Goal: Information Seeking & Learning: Learn about a topic

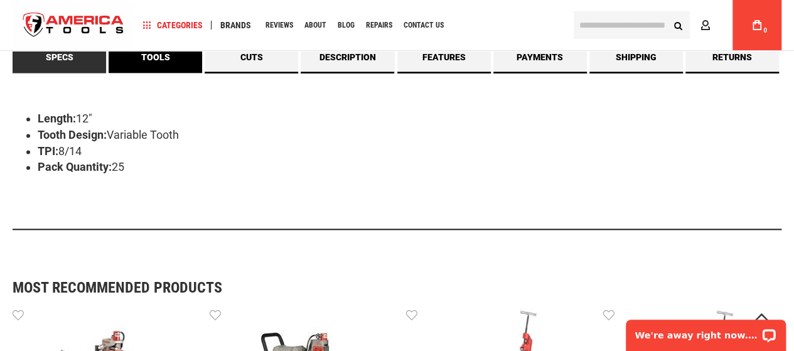
click at [161, 68] on link "Tools" at bounding box center [156, 56] width 94 height 31
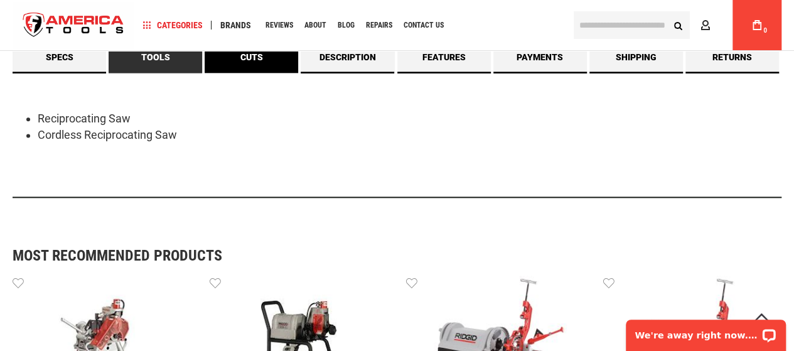
click at [252, 62] on link "Cuts" at bounding box center [252, 56] width 94 height 31
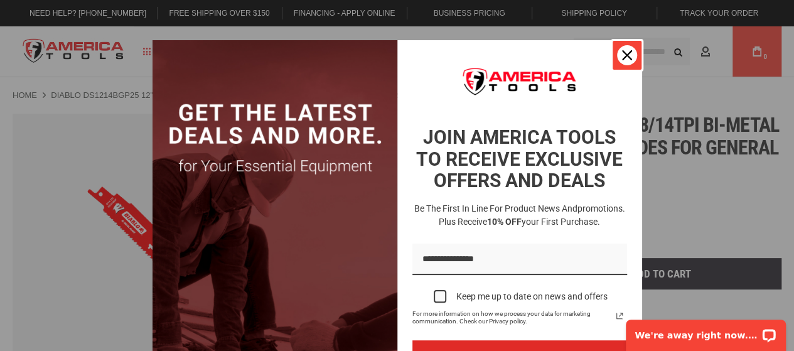
click at [617, 55] on div "Close" at bounding box center [627, 55] width 20 height 20
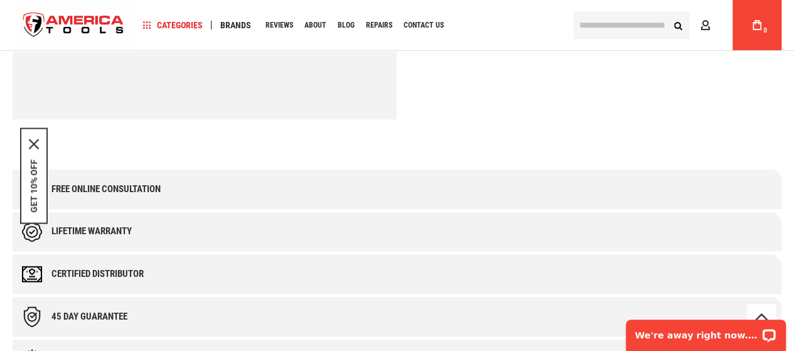
scroll to position [691, 0]
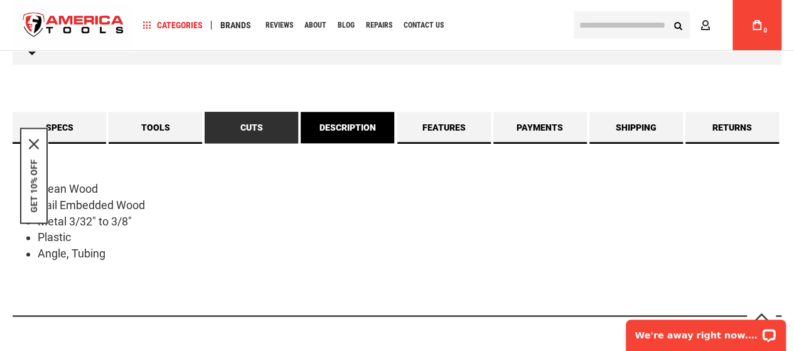
click at [367, 131] on link "Description" at bounding box center [348, 127] width 94 height 31
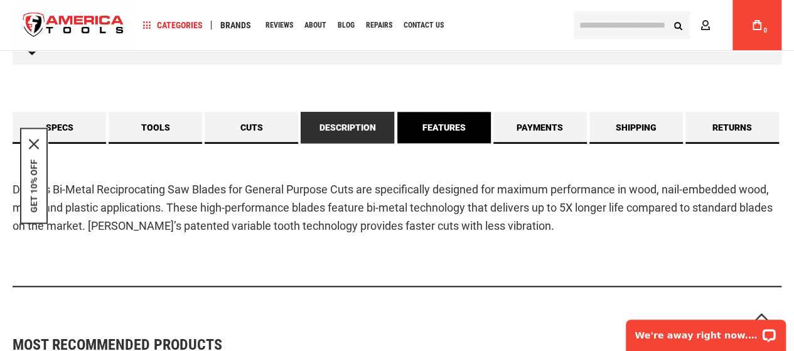
click at [441, 131] on link "Features" at bounding box center [444, 127] width 94 height 31
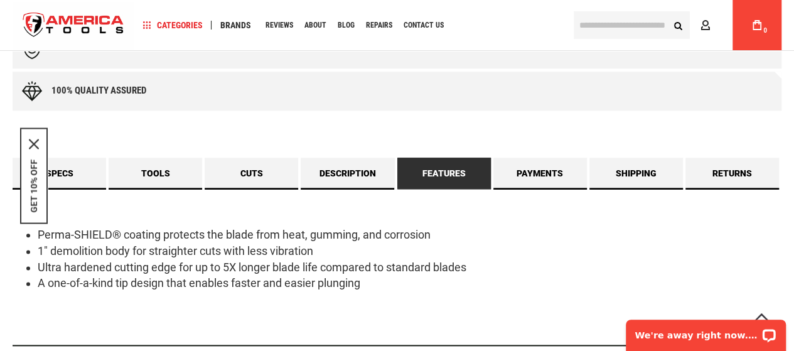
scroll to position [628, 0]
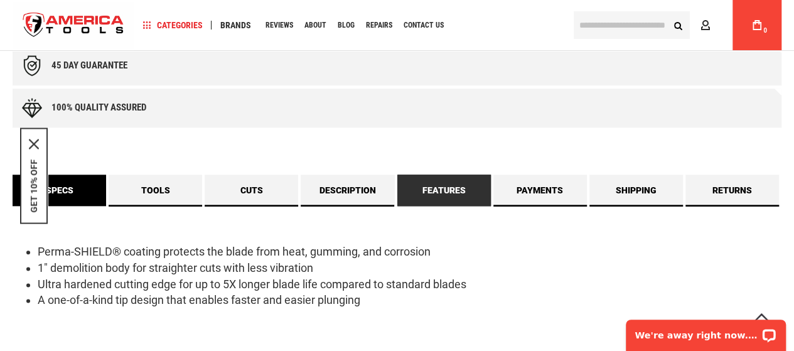
click at [61, 200] on link "Specs" at bounding box center [60, 190] width 94 height 31
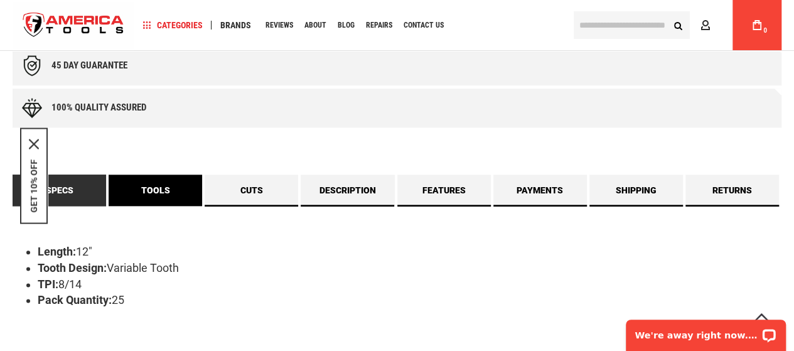
click at [168, 181] on link "Tools" at bounding box center [156, 190] width 94 height 31
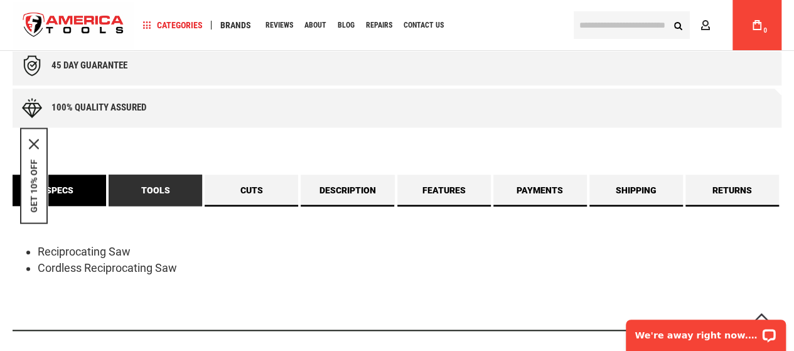
click at [85, 189] on link "Specs" at bounding box center [60, 190] width 94 height 31
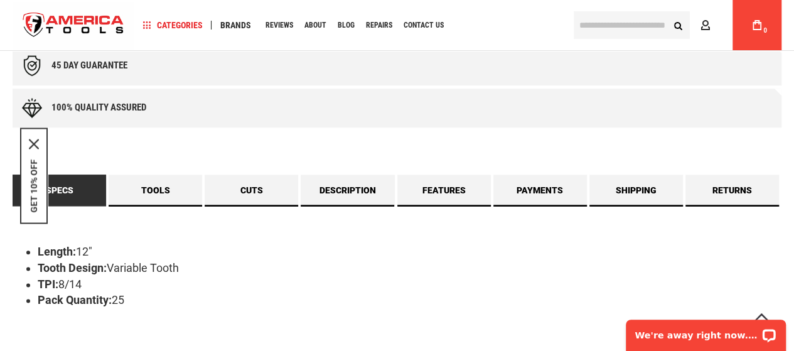
drag, startPoint x: 187, startPoint y: 266, endPoint x: 28, endPoint y: 269, distance: 158.9
click at [38, 269] on li "Tooth Design: Variable Tooth" at bounding box center [410, 268] width 744 height 16
copy li "Tooth Design: Variable Tooth"
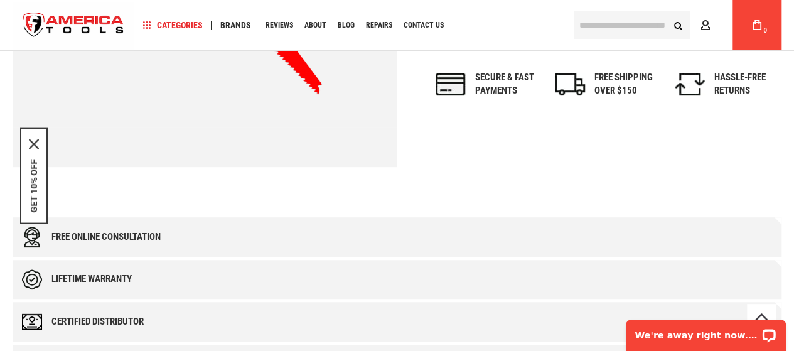
scroll to position [314, 0]
